Goal: Use online tool/utility

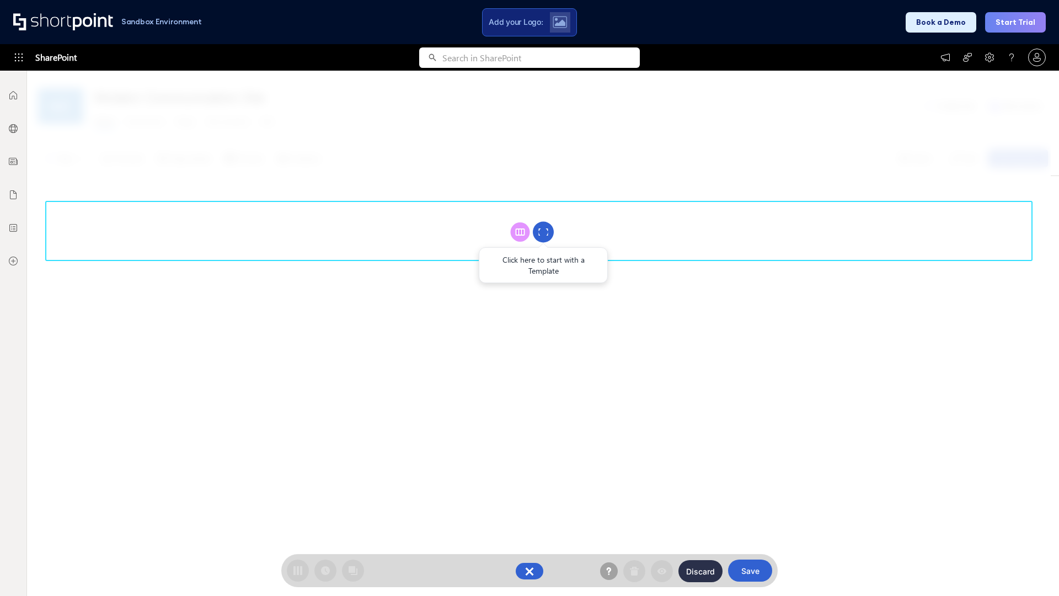
click at [543, 232] on circle at bounding box center [543, 232] width 21 height 21
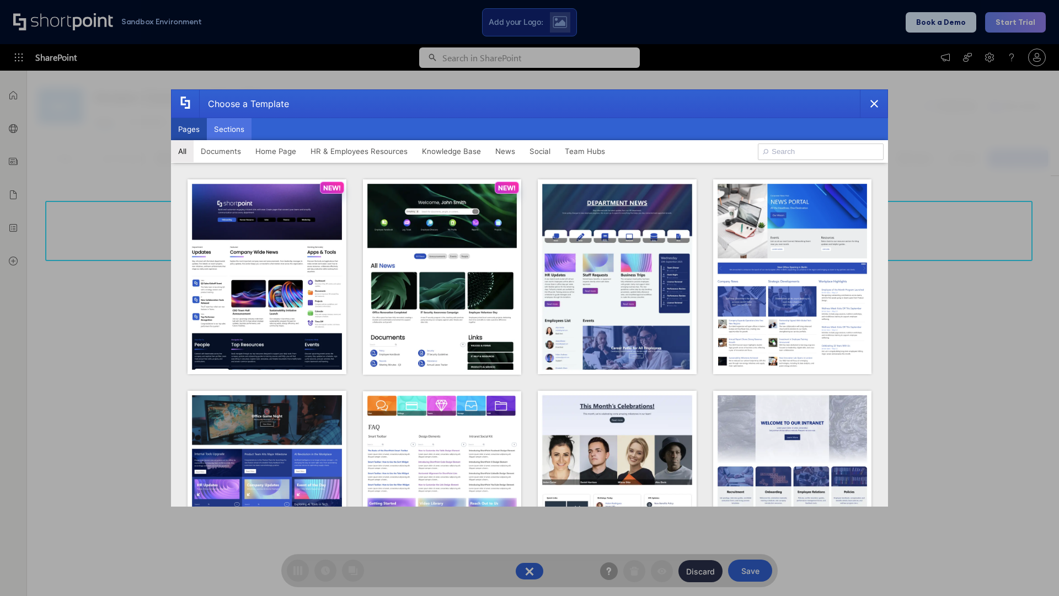
click at [229, 129] on button "Sections" at bounding box center [229, 129] width 45 height 22
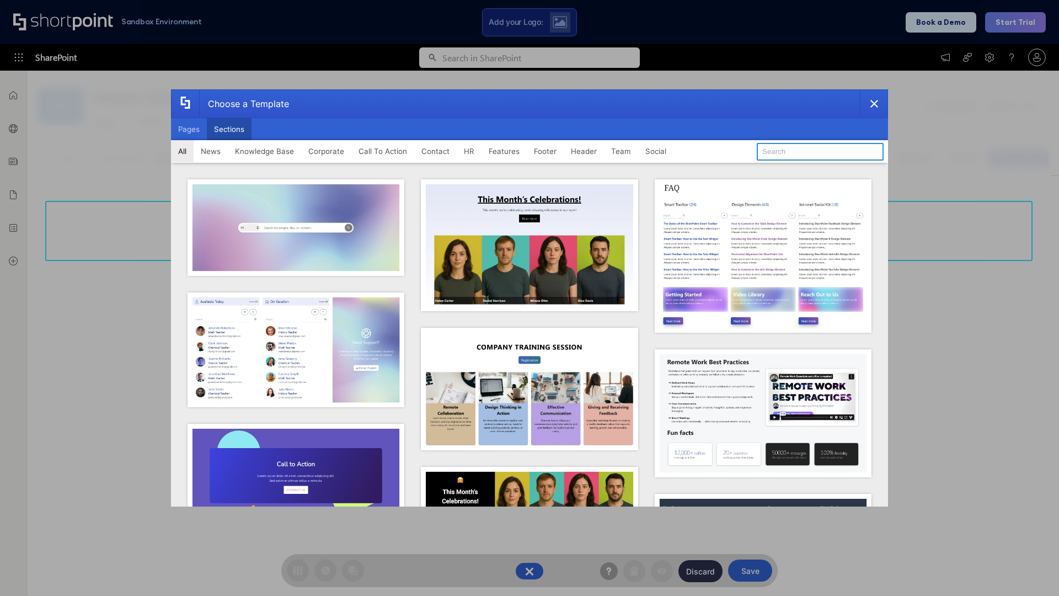
type input "Header 4"
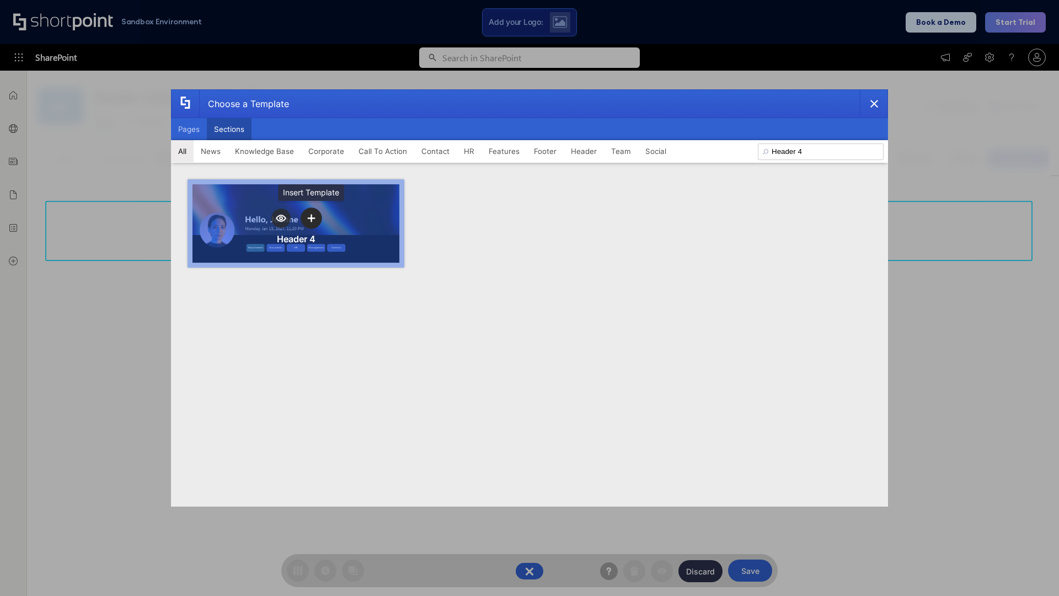
click at [311, 218] on icon "template selector" at bounding box center [311, 218] width 8 height 8
